Goal: Use online tool/utility: Utilize a website feature to perform a specific function

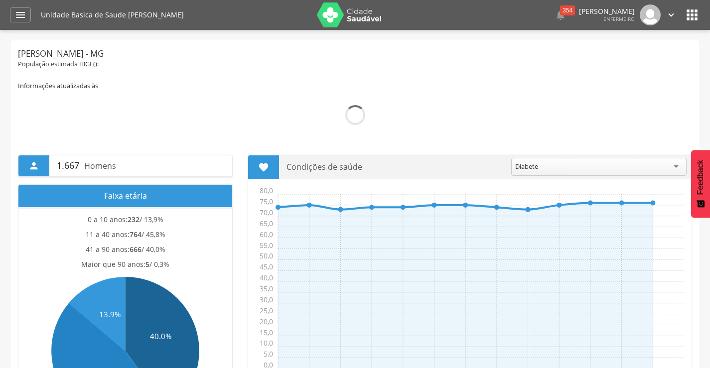
click at [688, 13] on icon "" at bounding box center [692, 15] width 16 height 16
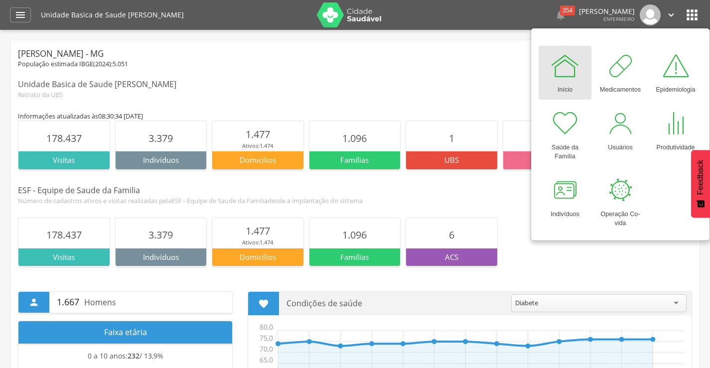
click at [567, 74] on div at bounding box center [565, 66] width 30 height 30
click at [16, 15] on icon "" at bounding box center [20, 15] width 12 height 12
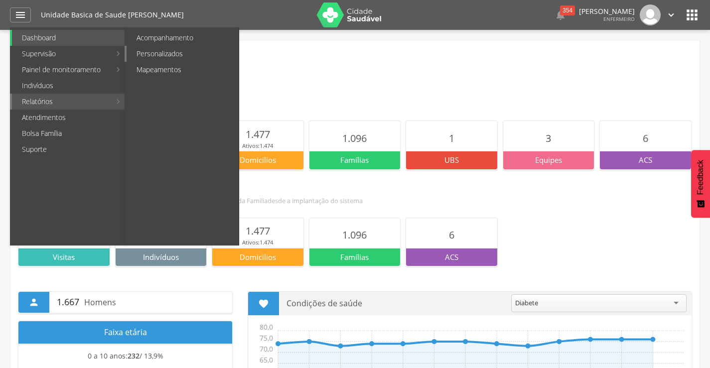
click at [161, 52] on link "Personalizados" at bounding box center [183, 54] width 112 height 16
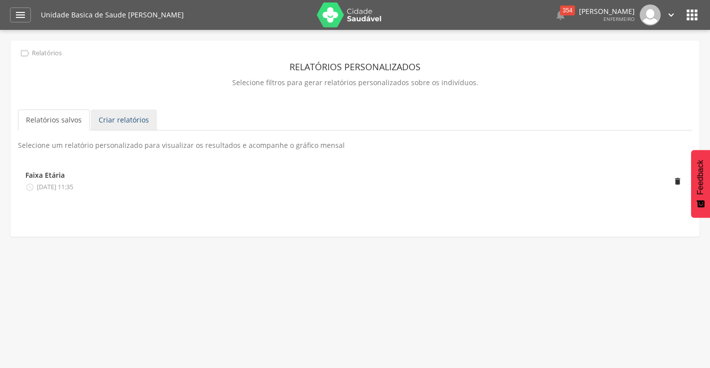
click at [109, 125] on link "Criar relatórios" at bounding box center [124, 120] width 66 height 21
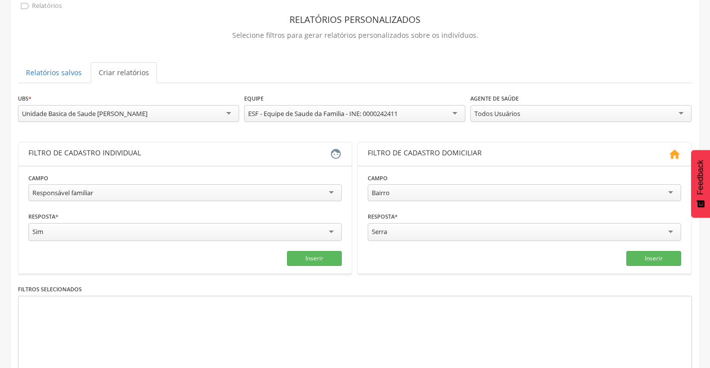
scroll to position [100, 0]
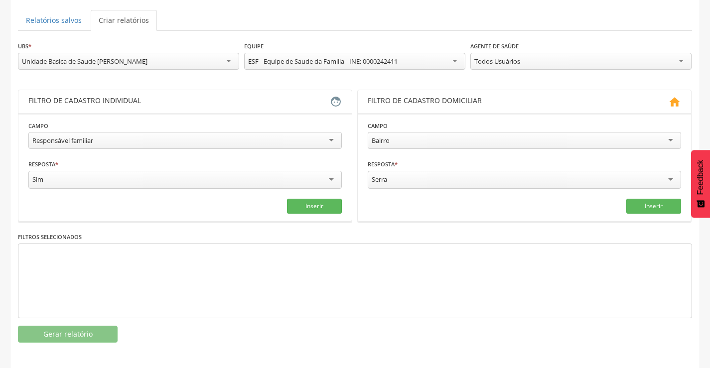
click at [86, 143] on div "Responsável familiar" at bounding box center [62, 140] width 61 height 9
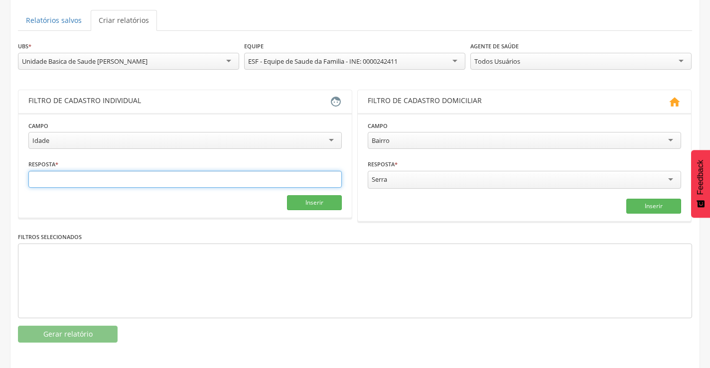
click at [59, 179] on input "text" at bounding box center [185, 179] width 314 height 17
type input "*"
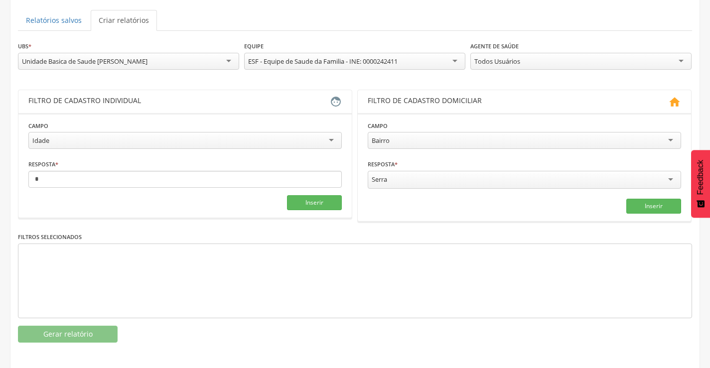
click at [191, 138] on div "Idade" at bounding box center [185, 140] width 314 height 17
click at [64, 182] on input "text" at bounding box center [105, 179] width 154 height 17
type input "*"
click at [195, 175] on input "text" at bounding box center [264, 179] width 154 height 17
type input "*"
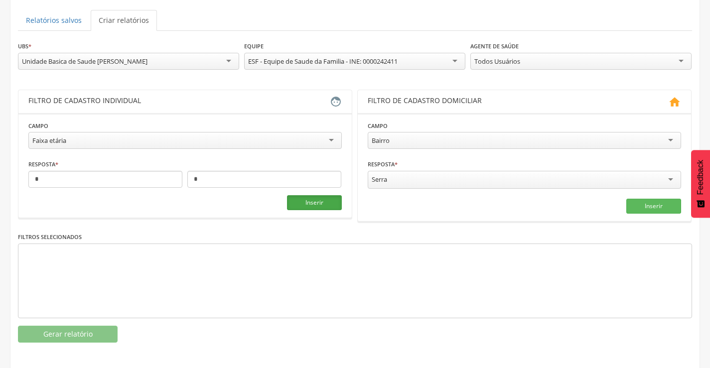
click at [297, 200] on button "Inserir" at bounding box center [314, 202] width 55 height 15
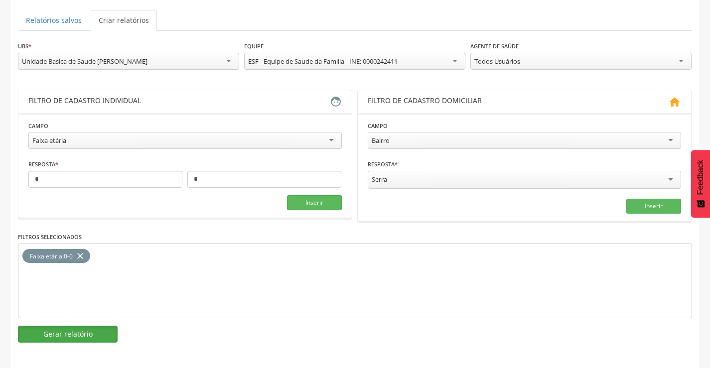
click at [89, 329] on button "Gerar relatório" at bounding box center [68, 334] width 100 height 17
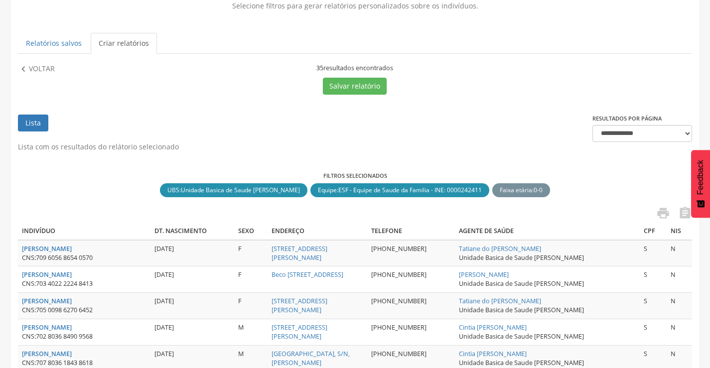
scroll to position [0, 0]
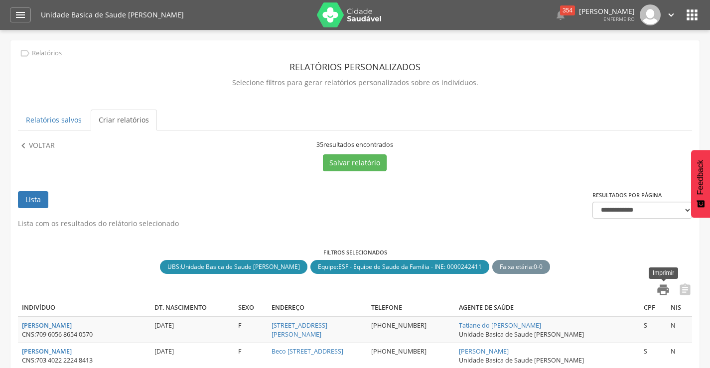
click at [661, 288] on icon "" at bounding box center [664, 290] width 14 height 14
click at [44, 144] on p "Voltar" at bounding box center [42, 146] width 26 height 11
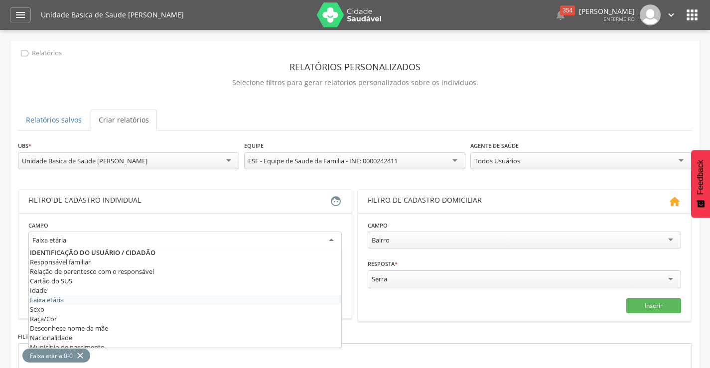
click at [109, 238] on div "Faixa etária" at bounding box center [185, 241] width 314 height 18
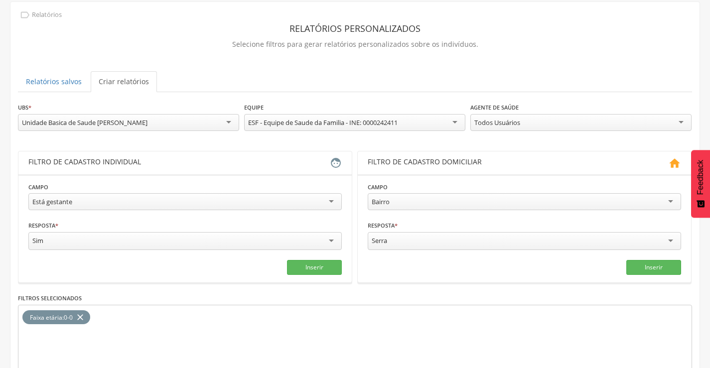
scroll to position [100, 0]
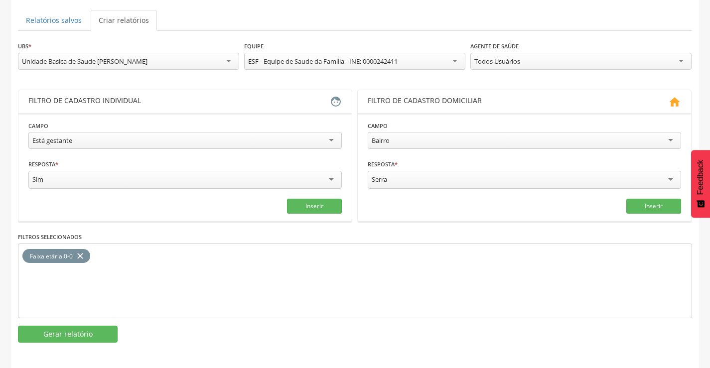
click at [81, 256] on icon "close" at bounding box center [80, 256] width 10 height 14
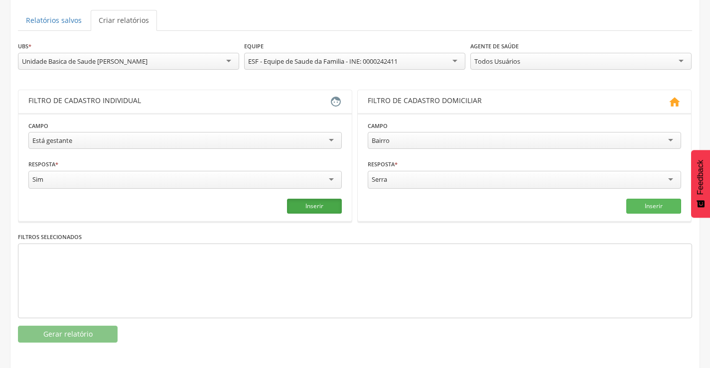
click at [316, 209] on button "Inserir" at bounding box center [314, 206] width 55 height 15
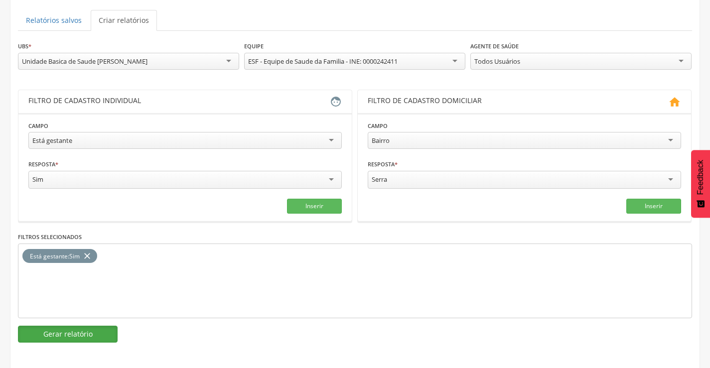
click at [90, 327] on button "Gerar relatório" at bounding box center [68, 334] width 100 height 17
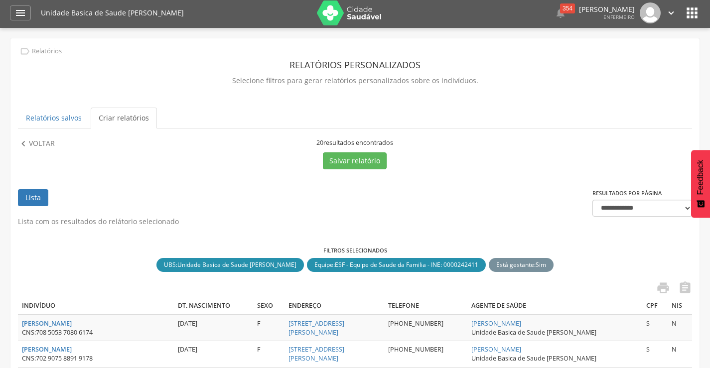
scroll to position [0, 0]
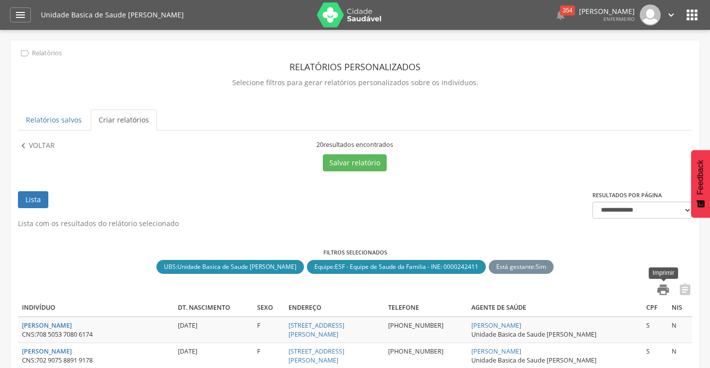
click at [665, 292] on icon "" at bounding box center [664, 290] width 14 height 14
click at [673, 17] on icon "" at bounding box center [671, 14] width 11 height 11
click at [621, 56] on link "Sair" at bounding box center [637, 57] width 79 height 12
